Goal: Task Accomplishment & Management: Manage account settings

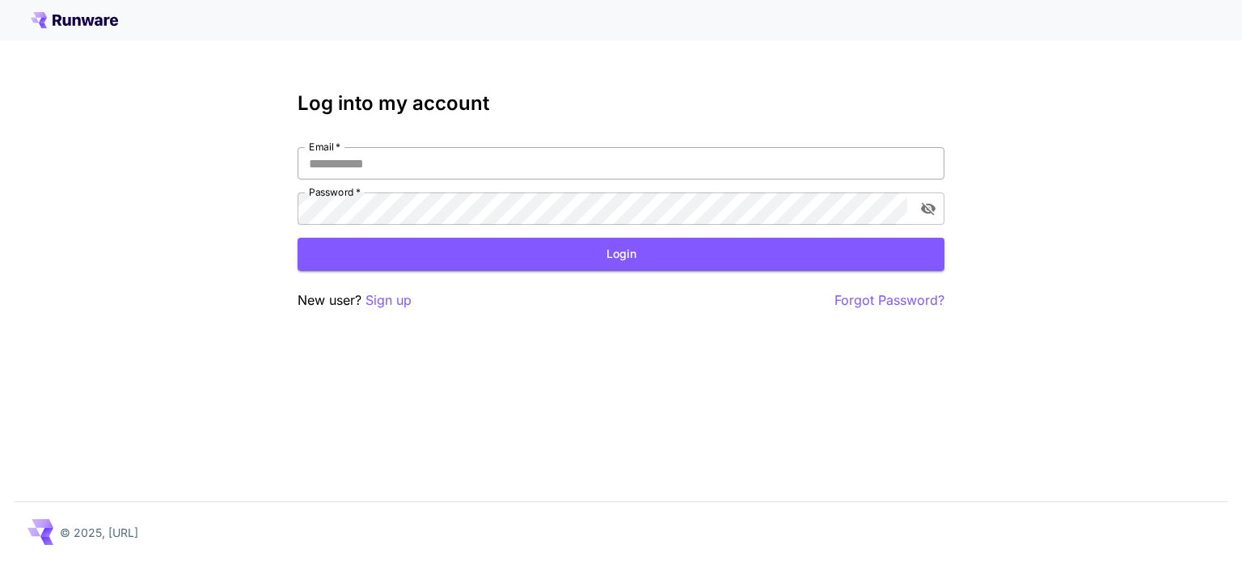
click at [416, 167] on input "Email   *" at bounding box center [621, 163] width 647 height 32
type input "**********"
click at [627, 254] on button "Login" at bounding box center [621, 254] width 647 height 33
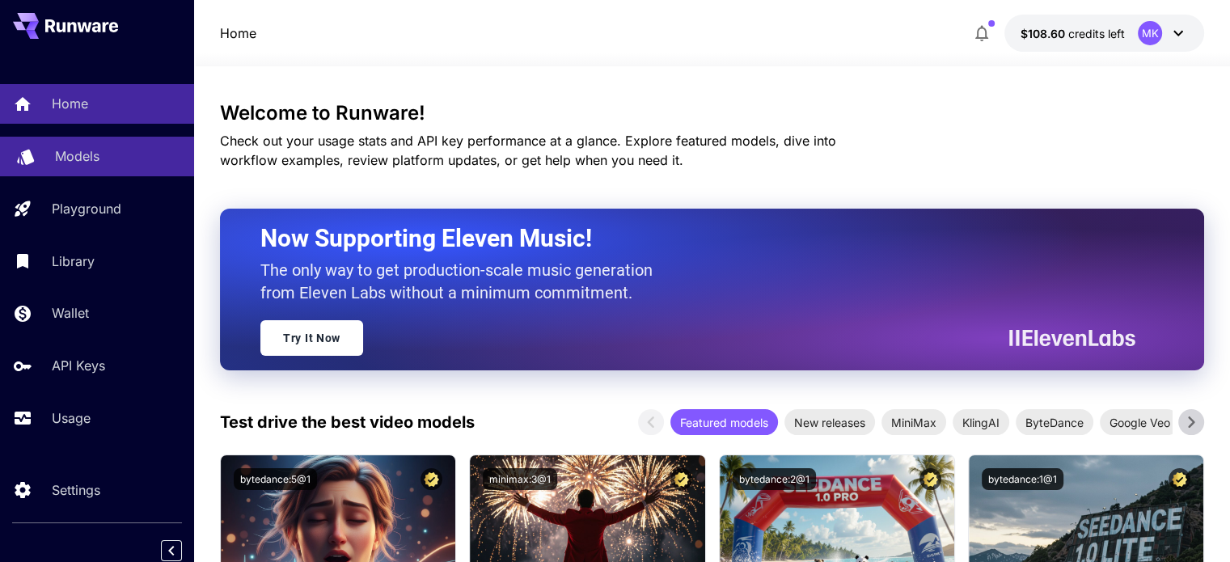
click at [65, 161] on p "Models" at bounding box center [77, 155] width 44 height 19
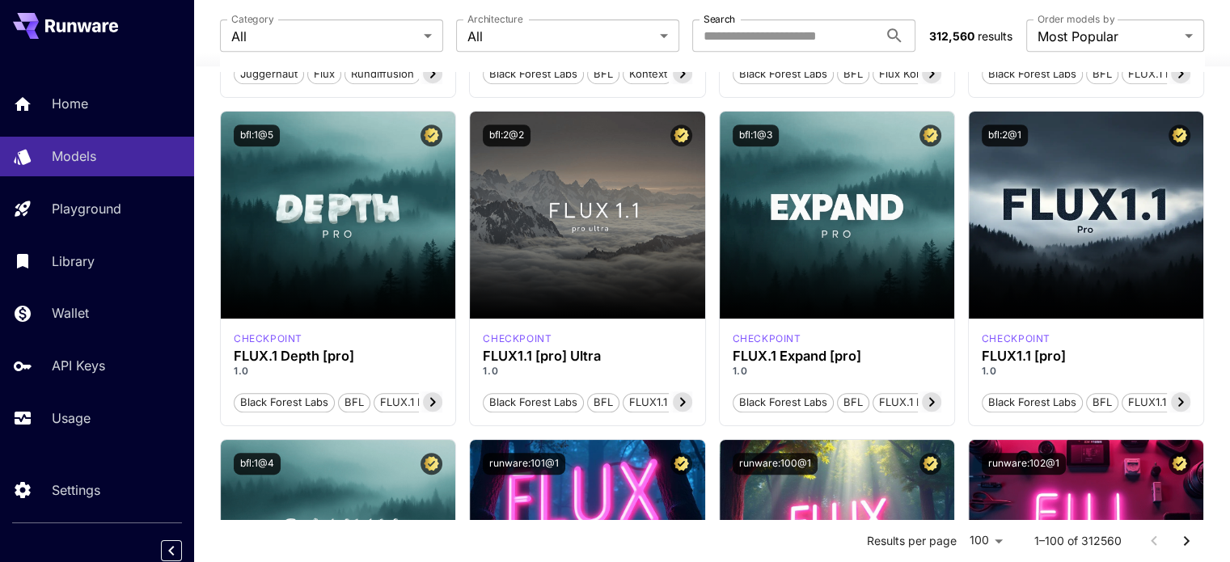
scroll to position [809, 0]
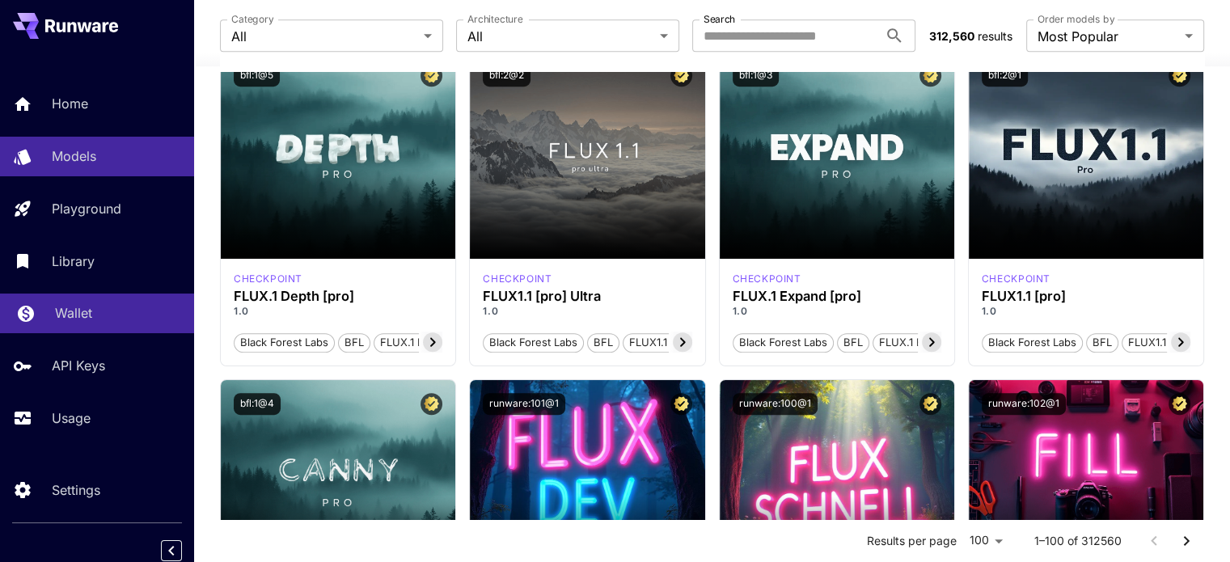
click at [69, 314] on p "Wallet" at bounding box center [73, 312] width 37 height 19
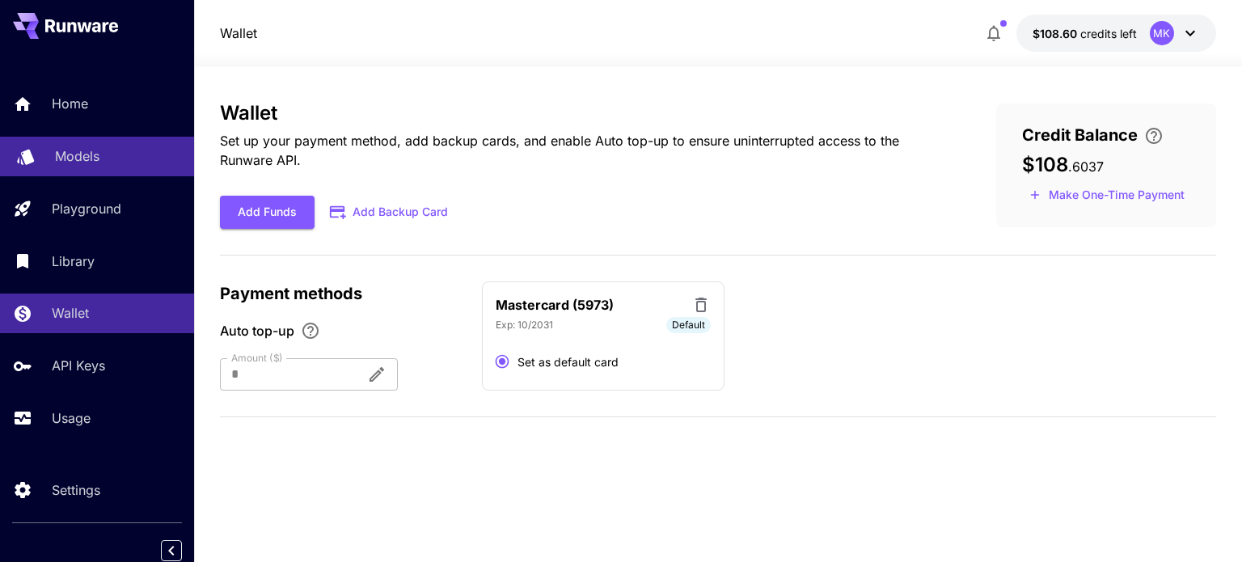
click at [94, 160] on p "Models" at bounding box center [77, 155] width 44 height 19
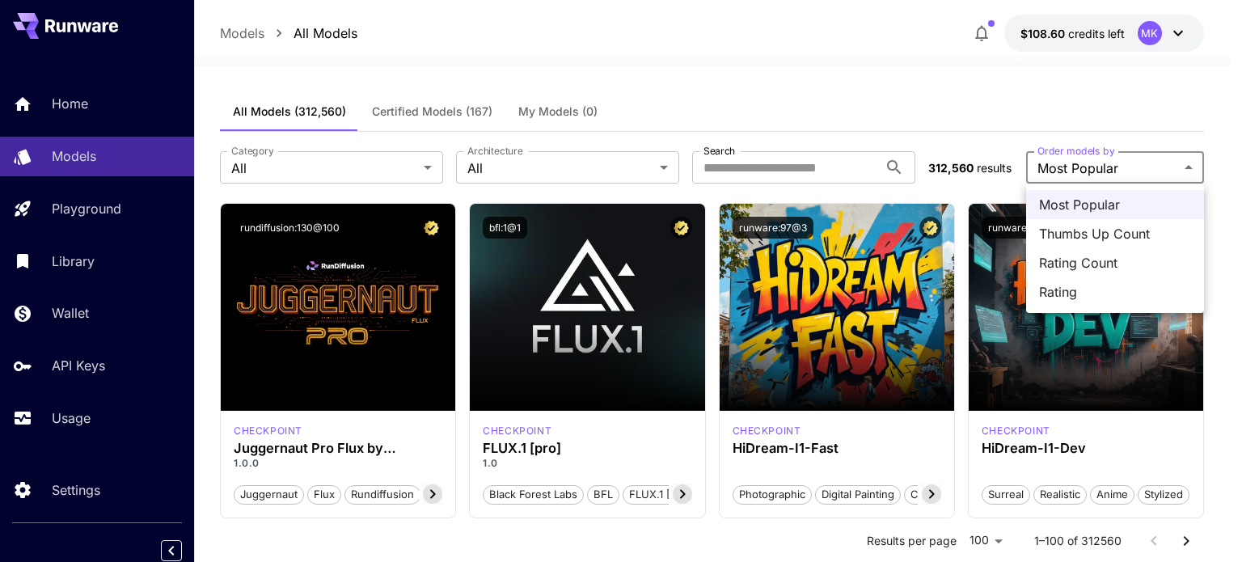
click at [1206, 112] on div at bounding box center [621, 281] width 1242 height 562
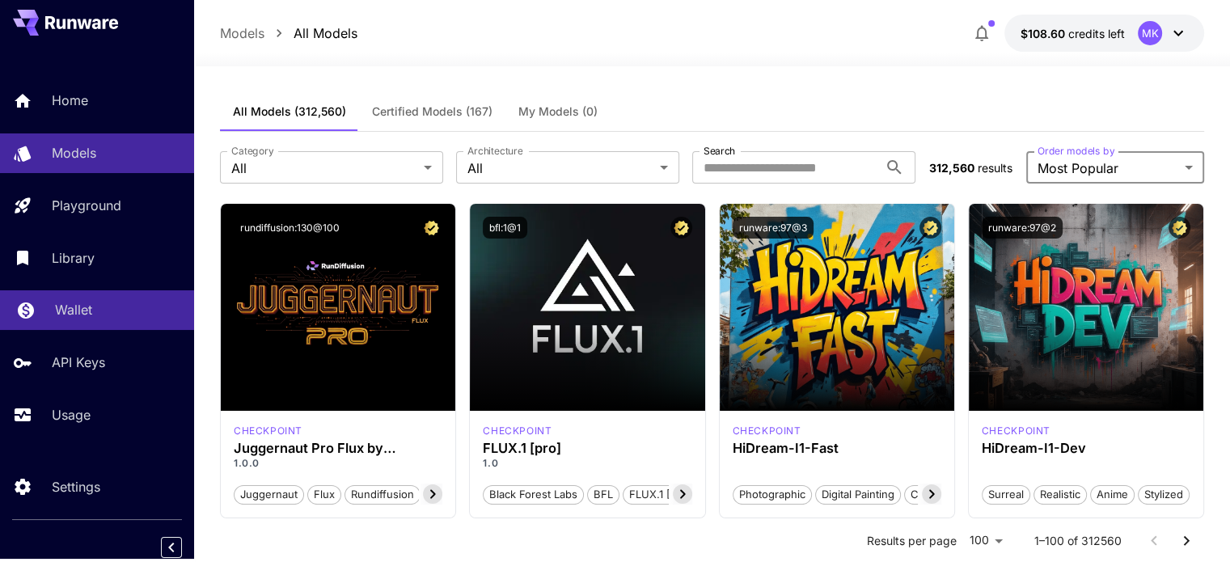
scroll to position [6, 0]
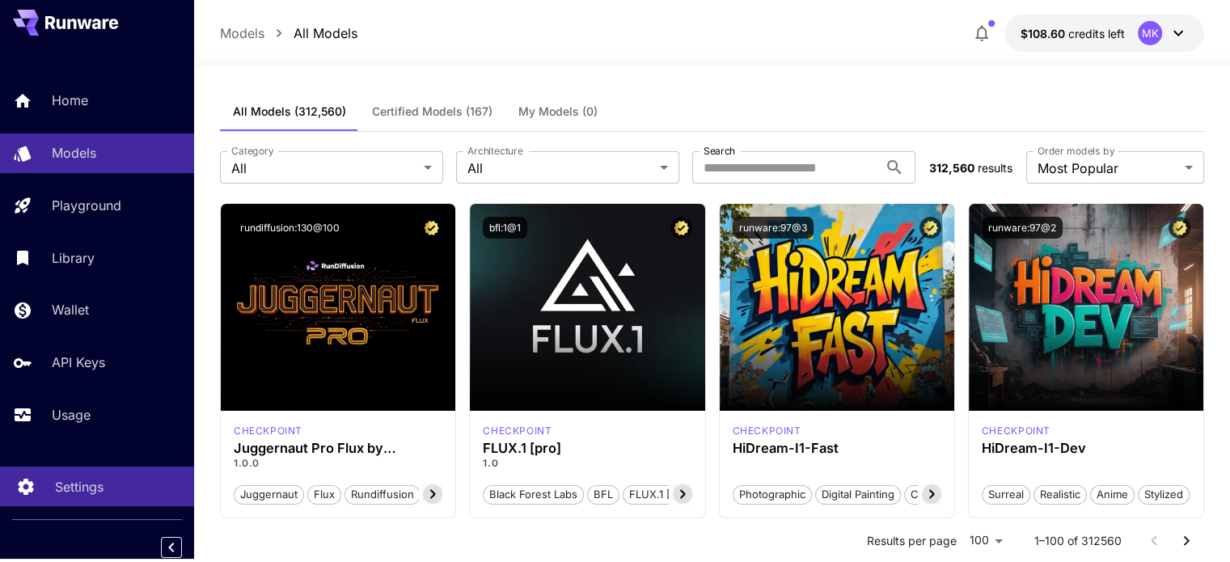
click at [79, 494] on p "Settings" at bounding box center [79, 486] width 49 height 19
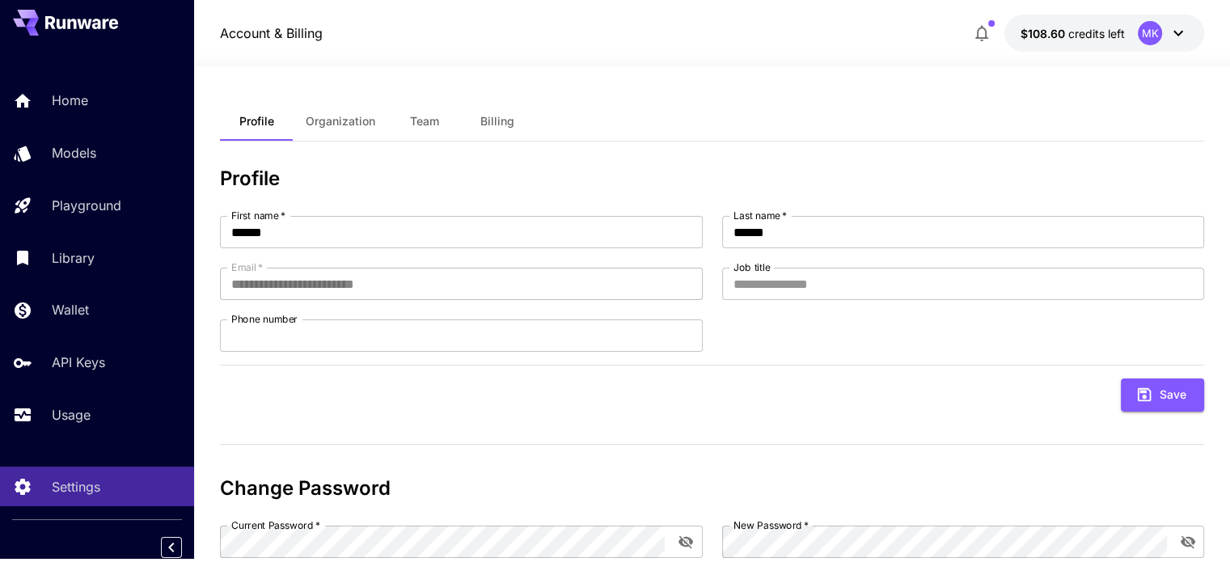
click at [502, 123] on span "Billing" at bounding box center [497, 121] width 34 height 15
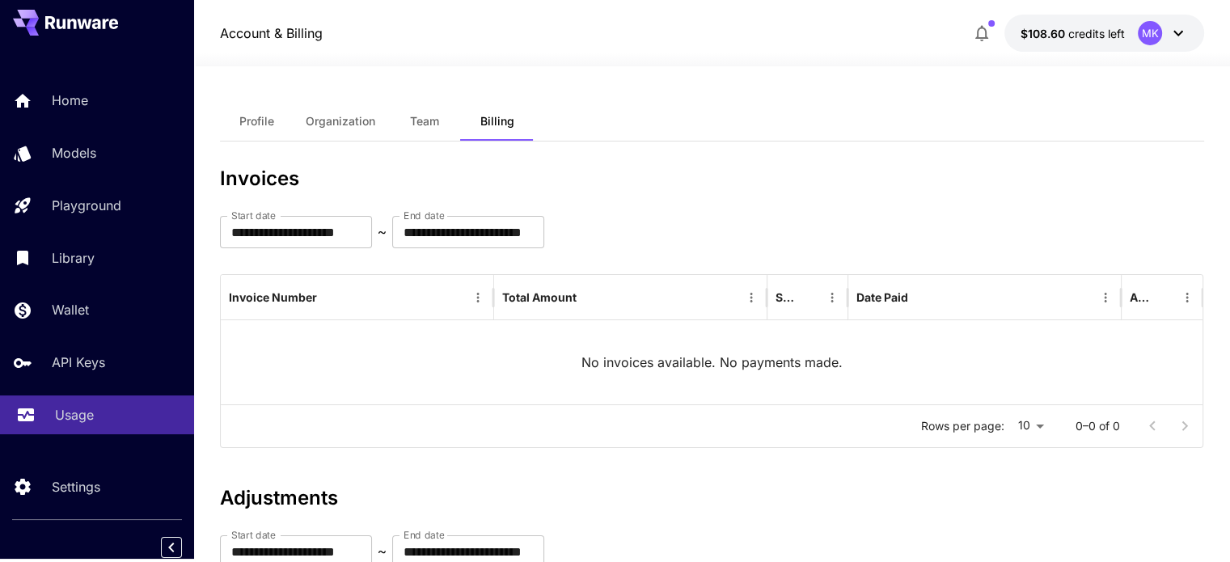
click at [69, 407] on p "Usage" at bounding box center [74, 414] width 39 height 19
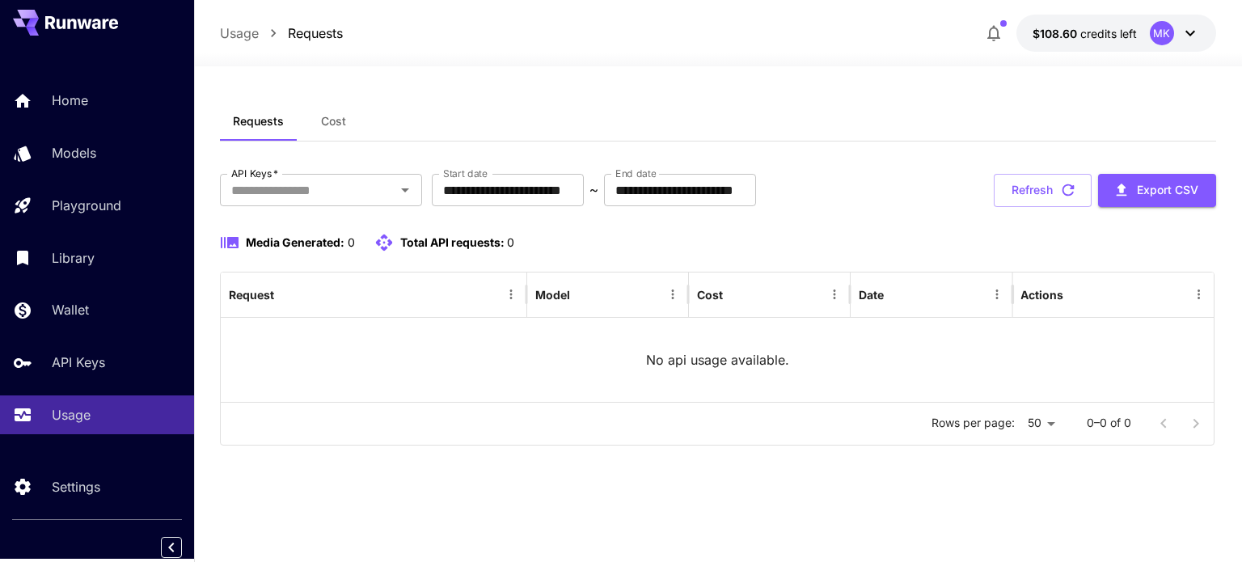
click at [1185, 28] on icon at bounding box center [1189, 32] width 19 height 19
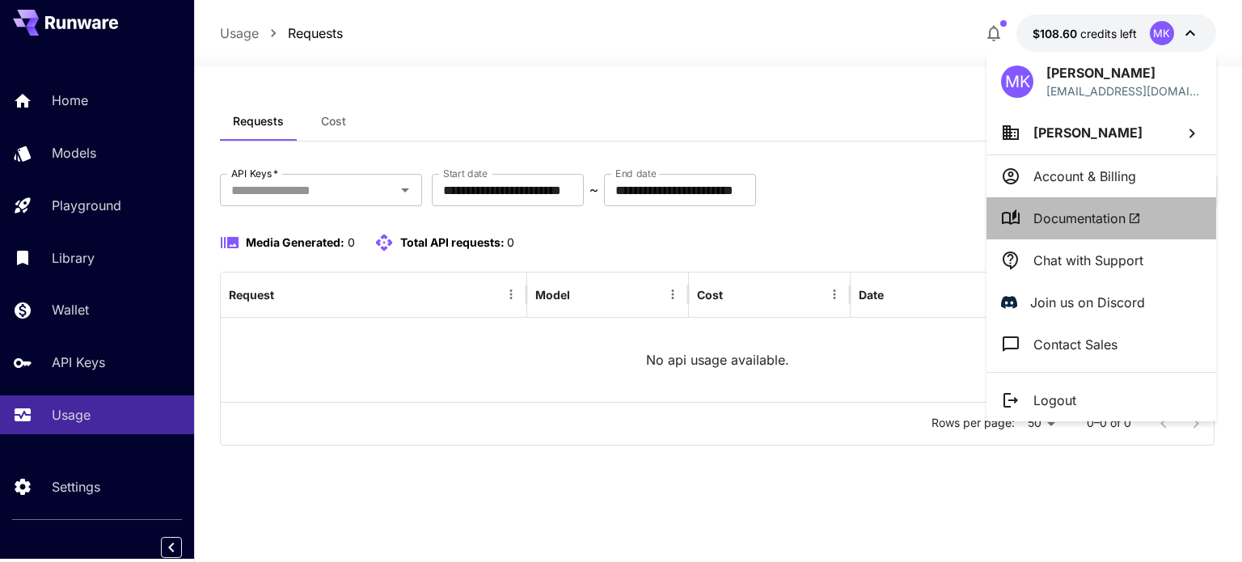
click at [1066, 209] on span "Documentation" at bounding box center [1087, 218] width 108 height 19
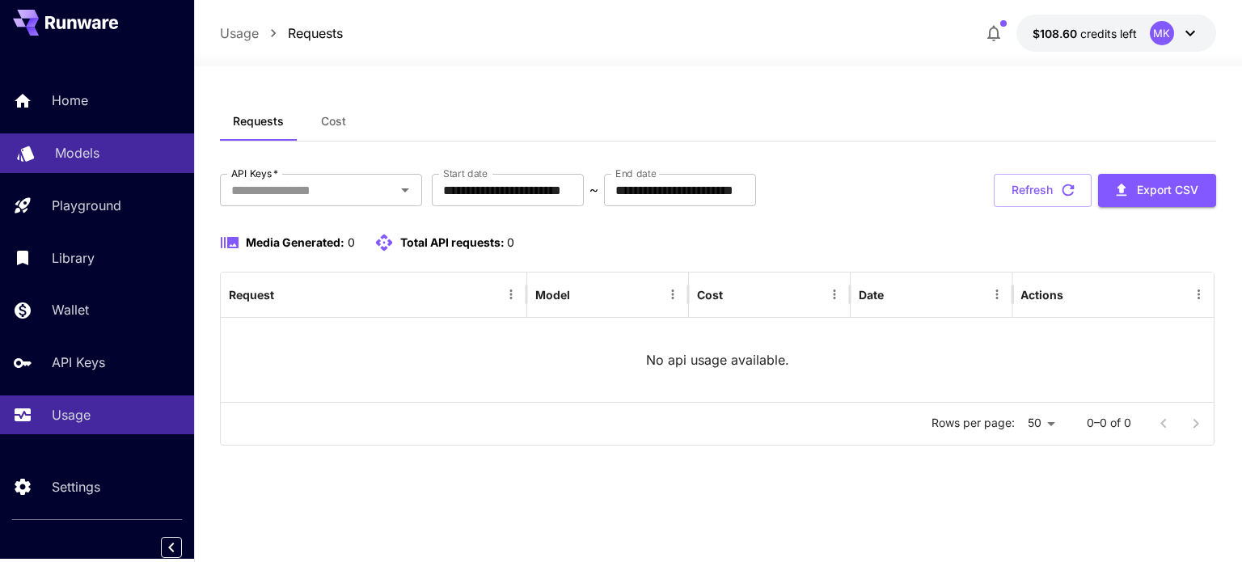
click at [57, 145] on p "Models" at bounding box center [77, 152] width 44 height 19
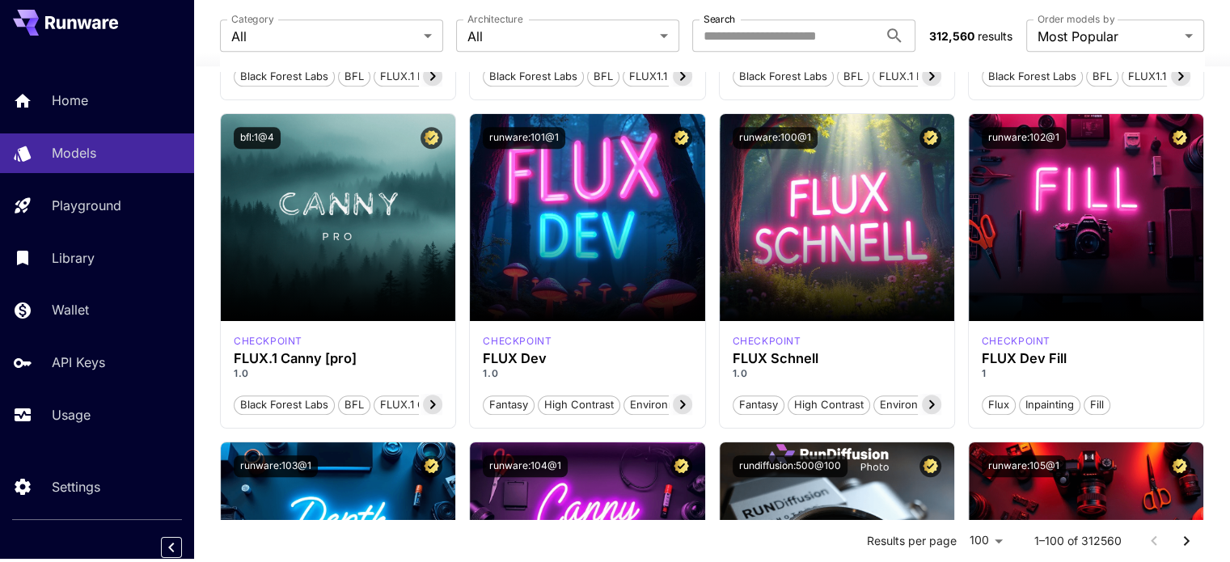
scroll to position [1051, 0]
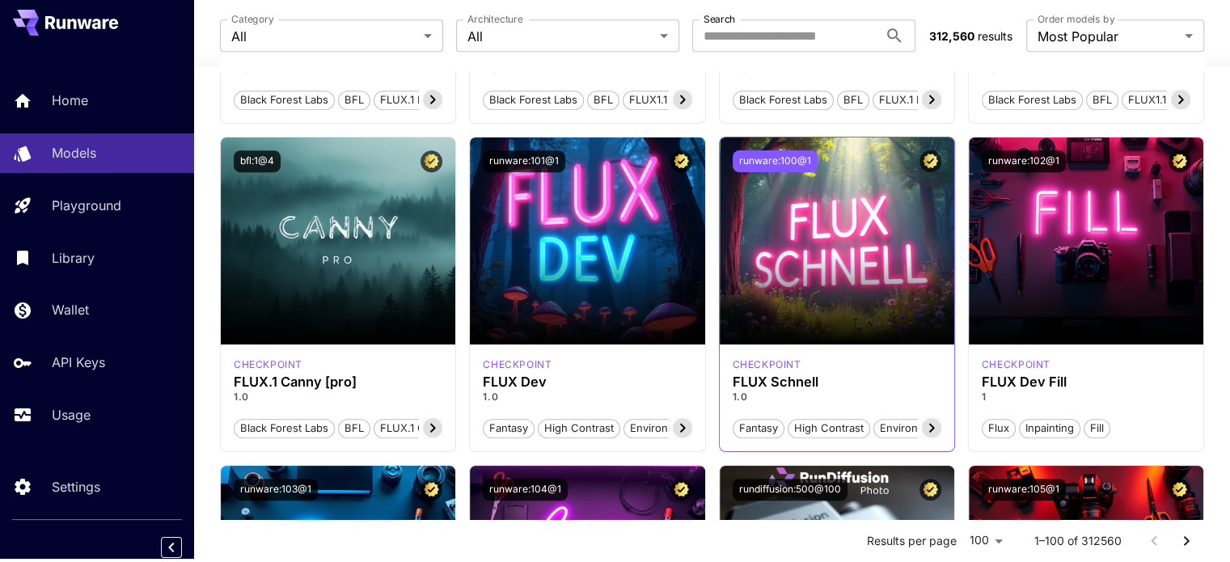
click at [776, 160] on button "runware:100@1" at bounding box center [775, 161] width 85 height 22
click at [752, 156] on button "runware:100@1" at bounding box center [775, 161] width 85 height 22
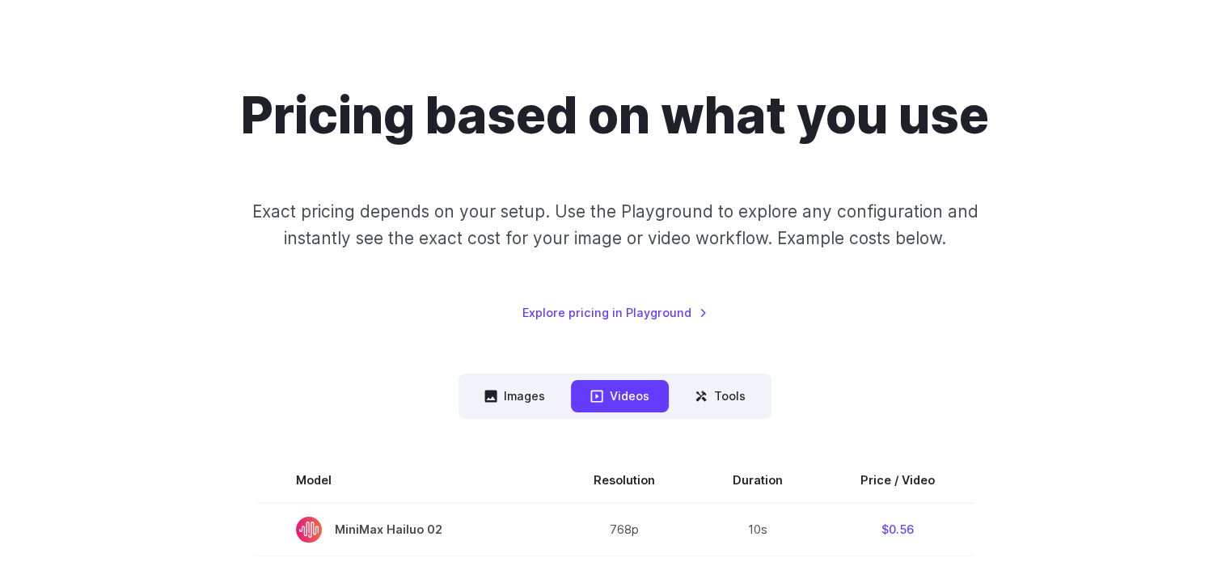
scroll to position [81, 0]
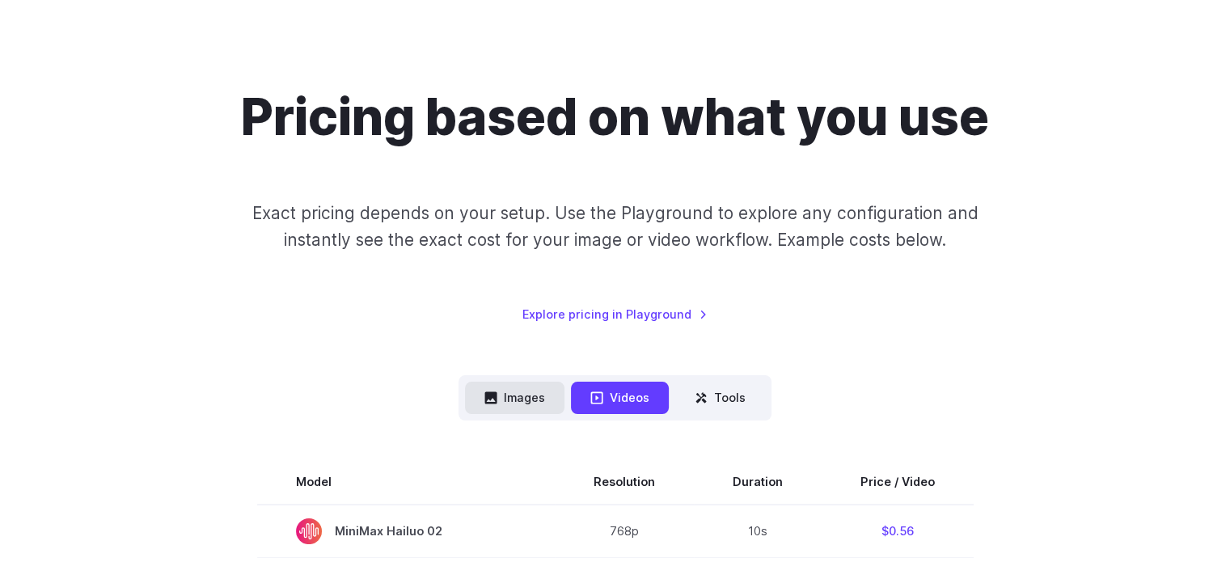
click at [526, 387] on button "Images" at bounding box center [514, 398] width 99 height 32
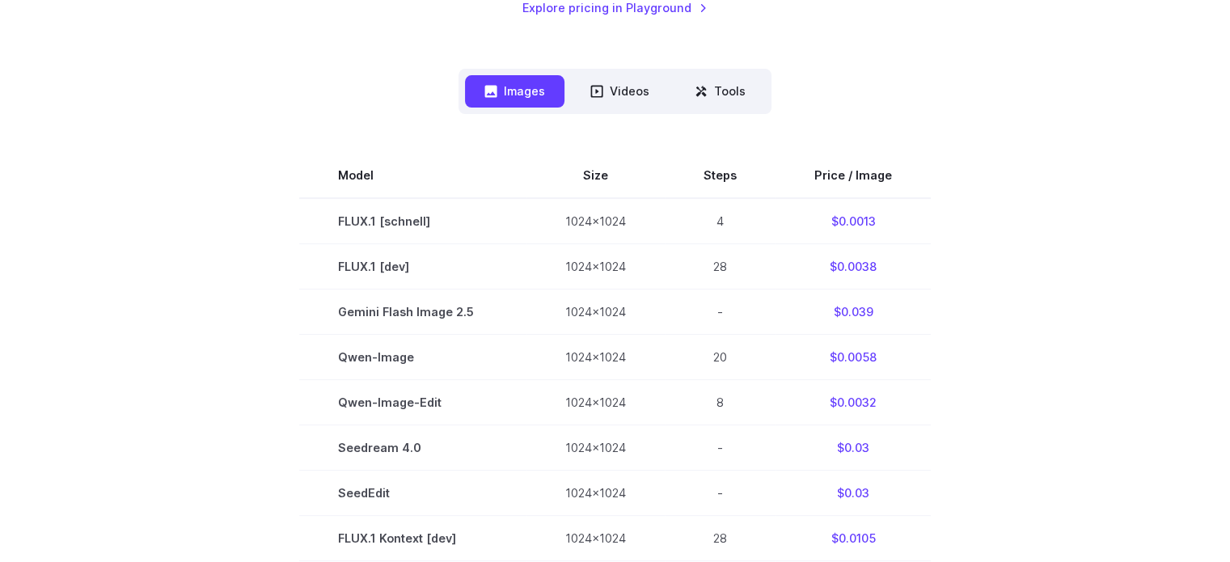
scroll to position [323, 0]
